Goal: Answer question/provide support

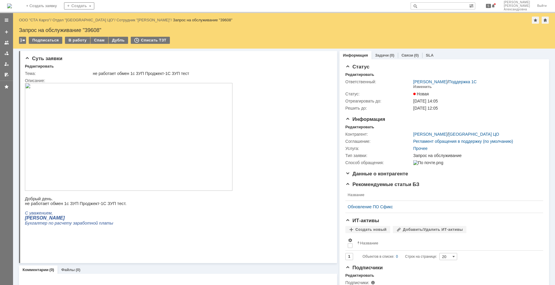
click at [152, 141] on img at bounding box center [129, 137] width 208 height 108
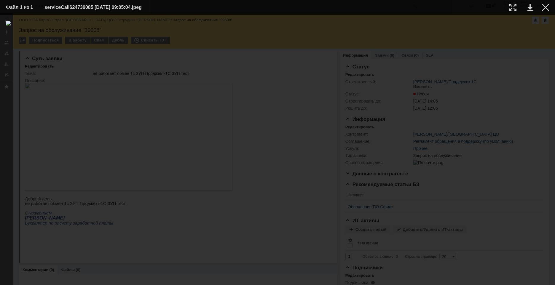
drag, startPoint x: 544, startPoint y: 9, endPoint x: 553, endPoint y: 38, distance: 29.8
click at [544, 10] on div at bounding box center [545, 7] width 7 height 7
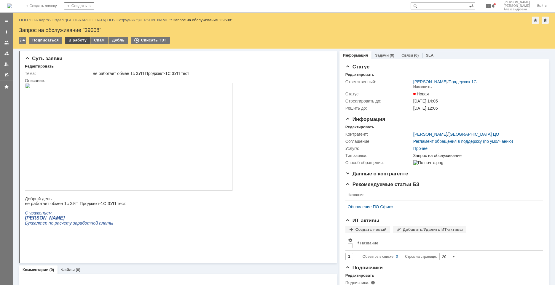
click at [76, 40] on div "В работу" at bounding box center [77, 40] width 25 height 7
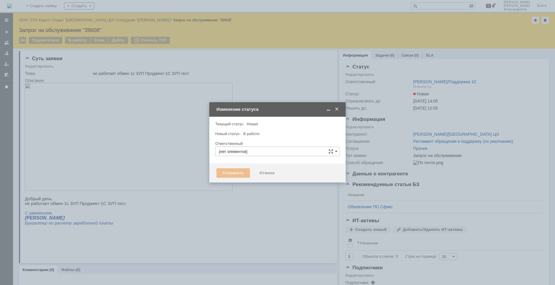
type input "[PERSON_NAME]"
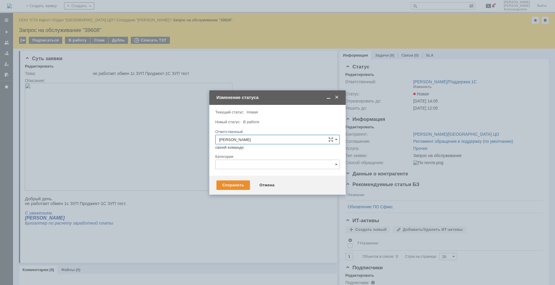
click at [239, 165] on input "text" at bounding box center [277, 164] width 125 height 9
click at [244, 215] on span "Ошибка" at bounding box center [277, 214] width 117 height 5
type input "Ошибка"
click at [242, 184] on div "Сохранить" at bounding box center [234, 185] width 34 height 9
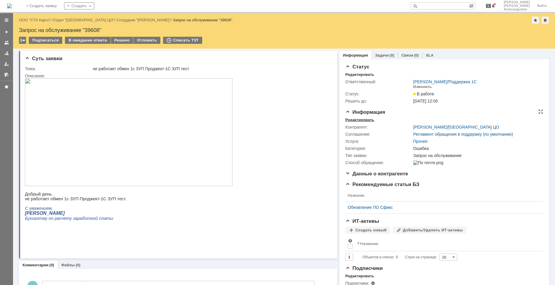
click at [364, 118] on div "Редактировать" at bounding box center [360, 120] width 29 height 5
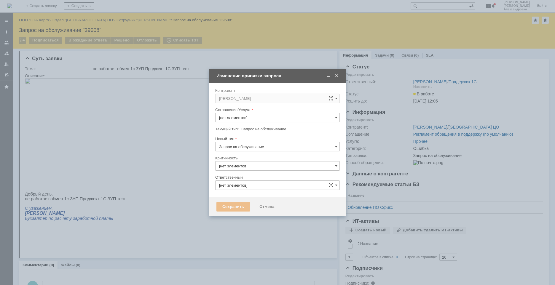
type input "[PERSON_NAME]"
type input "Ошибка"
type input "Прочее"
type input "3. Низкая"
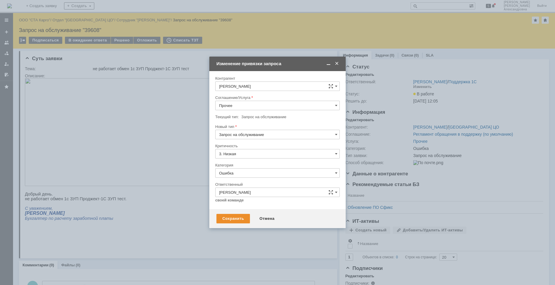
drag, startPoint x: 337, startPoint y: 104, endPoint x: 321, endPoint y: 107, distance: 15.4
click at [337, 105] on span at bounding box center [336, 105] width 2 height 5
click at [255, 155] on span "1С:Бухгалтерия 3.0" at bounding box center [277, 155] width 117 height 5
type input "1С:Бухгалтерия 3.0"
click at [240, 218] on div "Сохранить" at bounding box center [234, 218] width 34 height 9
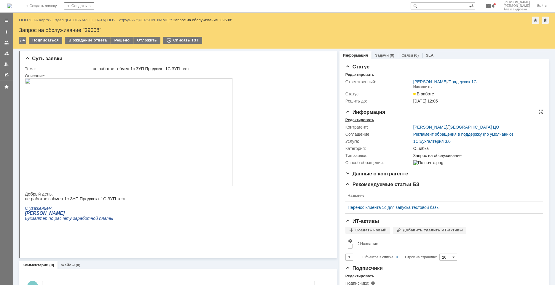
click at [364, 118] on div "Редактировать" at bounding box center [360, 120] width 29 height 5
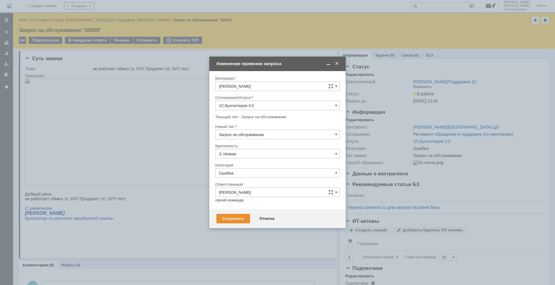
click at [281, 135] on input "Запрос на обслуживание" at bounding box center [277, 134] width 125 height 9
click at [239, 164] on span "Инцидент" at bounding box center [277, 165] width 117 height 5
type input "Инцидент"
click at [237, 215] on div "Сохранить" at bounding box center [234, 218] width 34 height 9
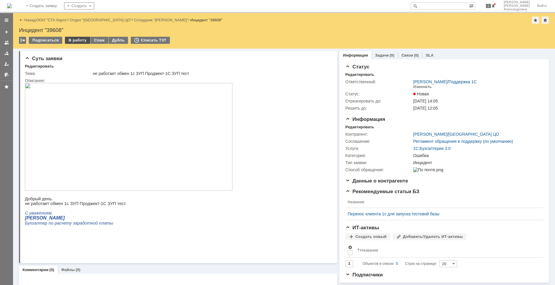
click at [75, 39] on div "В работу" at bounding box center [77, 40] width 25 height 7
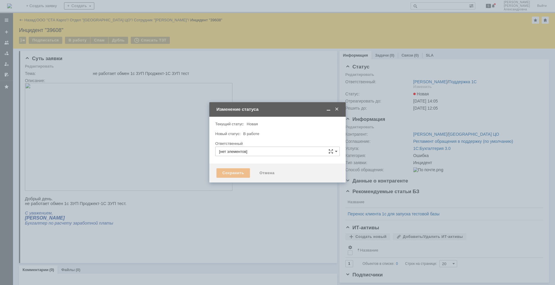
type input "[PERSON_NAME]"
type input "Ошибка"
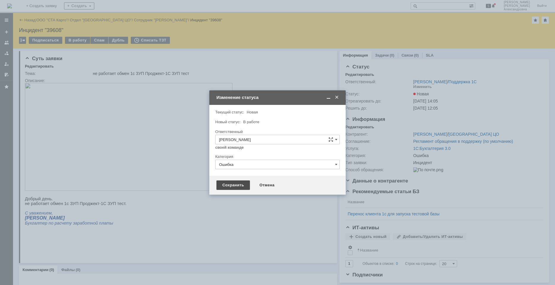
click at [238, 188] on div "Сохранить" at bounding box center [234, 185] width 34 height 9
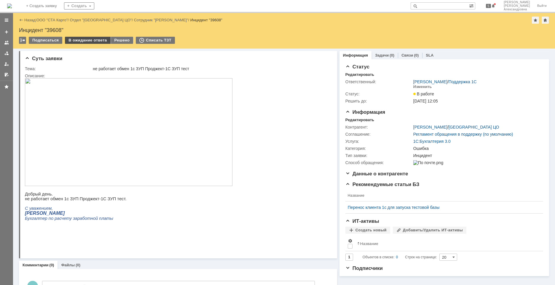
click at [100, 39] on div "В ожидание ответа" at bounding box center [87, 40] width 45 height 7
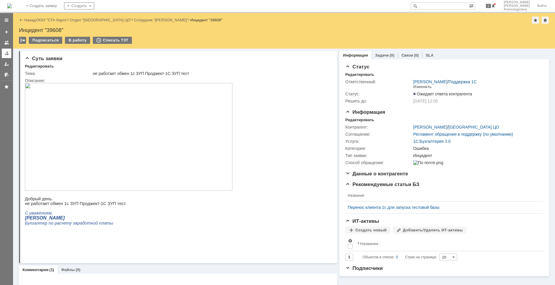
click at [9, 55] on link at bounding box center [6, 53] width 9 height 9
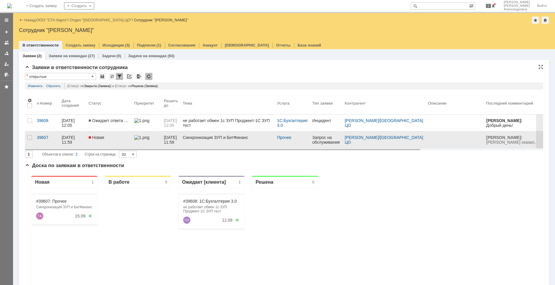
click at [126, 136] on div "Новая" at bounding box center [109, 137] width 41 height 5
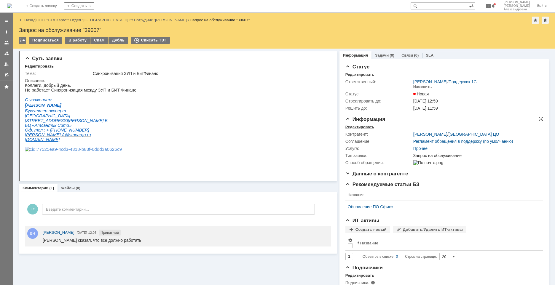
click at [362, 126] on div "Редактировать" at bounding box center [360, 127] width 29 height 5
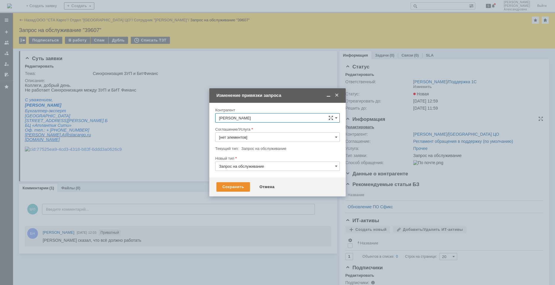
type input "Прочее"
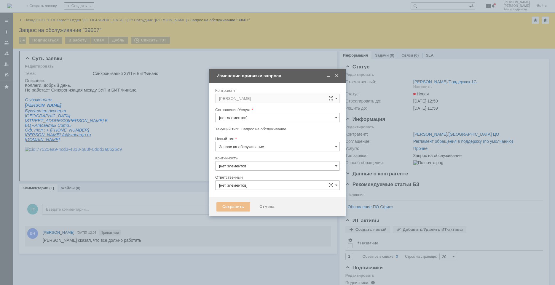
type input "3. Низкая"
type input "[не указано]"
type input "[PERSON_NAME]"
type input "Прочее"
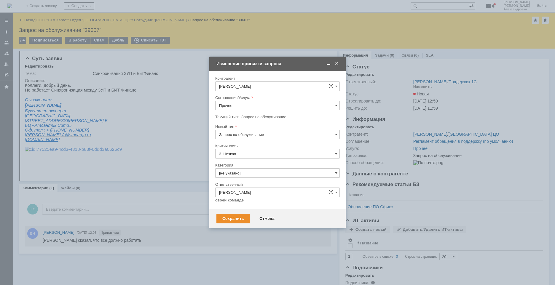
click at [336, 174] on span at bounding box center [336, 173] width 2 height 5
click at [248, 222] on span "Ошибка" at bounding box center [277, 223] width 117 height 5
type input "Ошибка"
click at [335, 135] on input "Запрос на обслуживание" at bounding box center [277, 134] width 125 height 9
click at [227, 166] on span "Инцидент" at bounding box center [277, 165] width 117 height 5
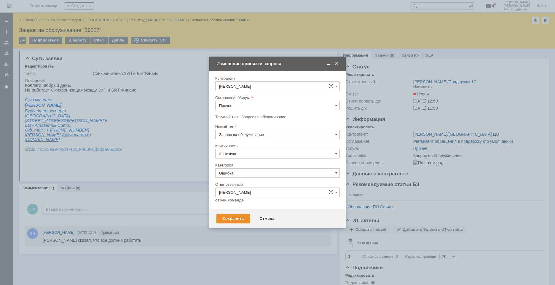
type input "Инцидент"
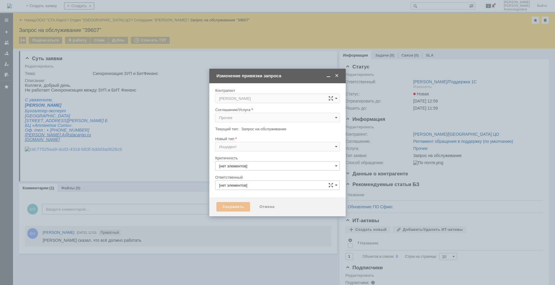
type input "3. Низкая"
type input "[PERSON_NAME]"
type input "Ошибка"
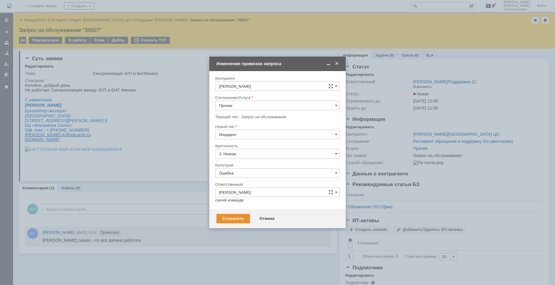
type input "Инцидент"
click at [270, 100] on div "Соглашение/Услуга" at bounding box center [277, 98] width 125 height 6
click at [270, 104] on input "Прочее" at bounding box center [277, 105] width 125 height 9
click at [241, 156] on span "1С:Бухгалтерия 3.0" at bounding box center [277, 155] width 117 height 5
type input "1С:Бухгалтерия 3.0"
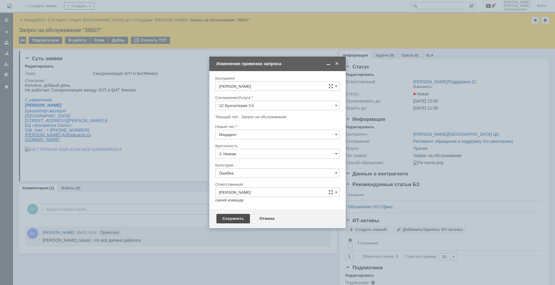
click at [238, 217] on div "Сохранить" at bounding box center [234, 218] width 34 height 9
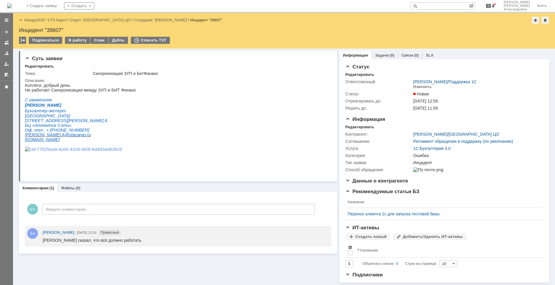
click at [83, 36] on div "Назад | ООО "СТА Карго" / Отдел "[GEOGRAPHIC_DATA] ЦО" / Сотрудник "[PERSON_NAM…" at bounding box center [284, 31] width 542 height 36
click at [82, 39] on div "В работу" at bounding box center [77, 40] width 25 height 7
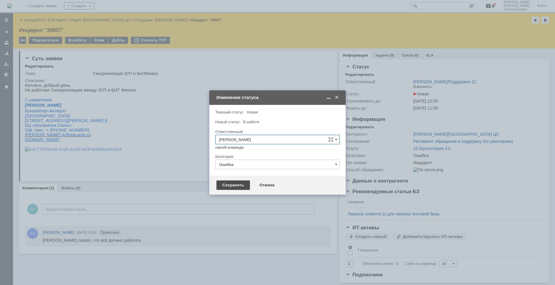
click at [238, 185] on div "Сохранить" at bounding box center [234, 185] width 34 height 9
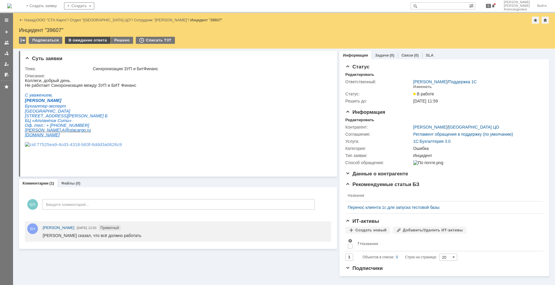
click at [87, 40] on div "В ожидание ответа" at bounding box center [87, 40] width 45 height 7
